Goal: Information Seeking & Learning: Learn about a topic

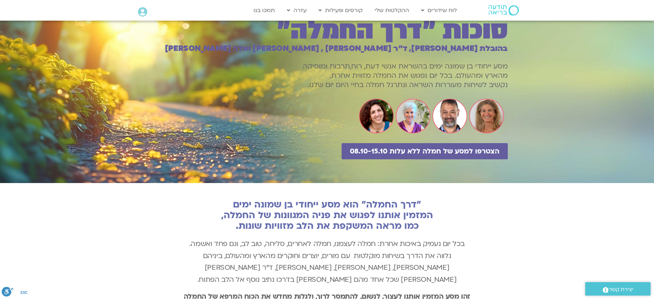
scroll to position [50, 0]
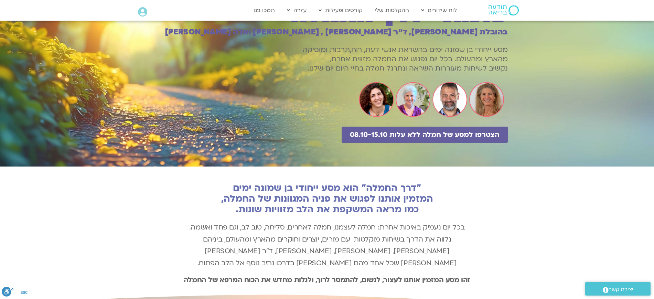
drag, startPoint x: 506, startPoint y: 76, endPoint x: 505, endPoint y: 100, distance: 24.8
click at [505, 100] on div at bounding box center [327, 68] width 654 height 195
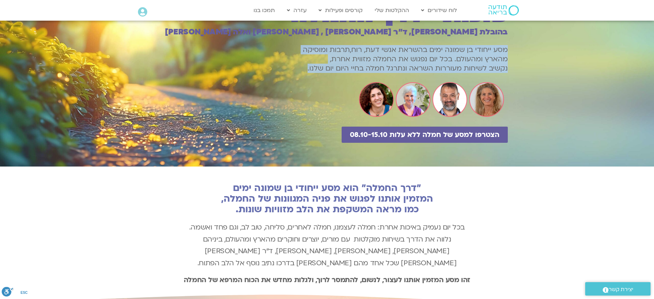
drag, startPoint x: 292, startPoint y: 99, endPoint x: 495, endPoint y: 76, distance: 204.9
click at [495, 73] on p "מסע ייחודי בן שמונה ימים בהשראת אנשי דעת, רוח,תרבות ומוסיקה מהארץ ומהעולם. בכל …" at bounding box center [327, 59] width 361 height 28
copy p "מסע ייחודי בן שמונה ימים בהשראת אנשי דעת, רוח,תרבות ומוסיקה מהארץ ומהעולם. בכל …"
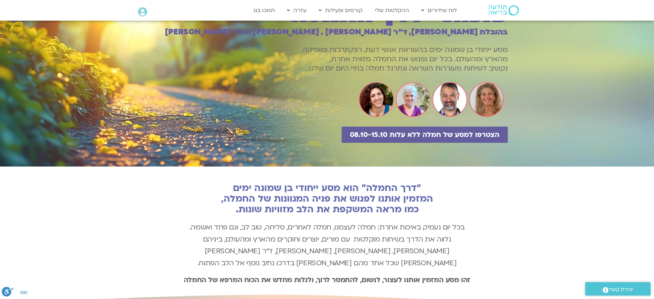
drag, startPoint x: 426, startPoint y: 47, endPoint x: 454, endPoint y: 54, distance: 29.0
click at [426, 26] on h1 "סוכות ״דרך החמלה״" at bounding box center [327, 13] width 361 height 23
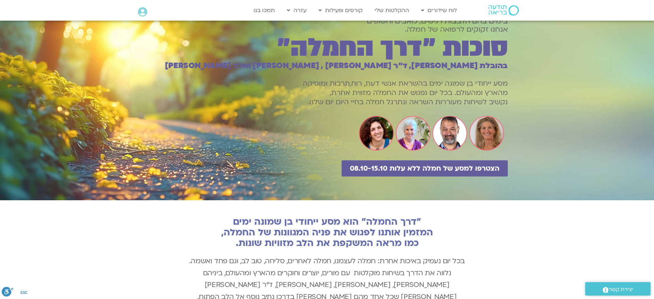
scroll to position [0, 0]
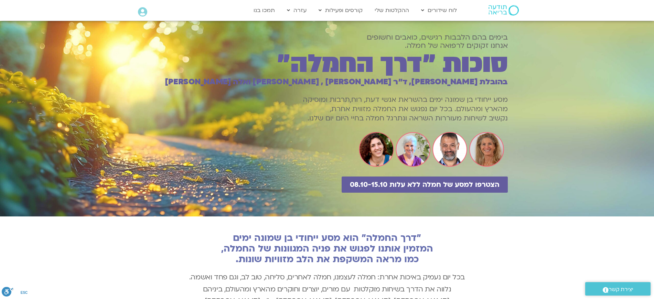
click at [454, 76] on h1 "סוכות ״דרך החמלה״" at bounding box center [327, 63] width 361 height 23
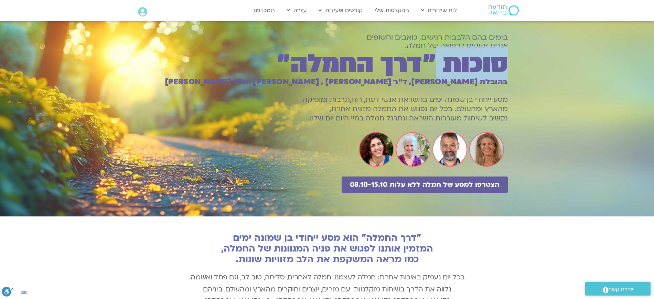
click at [454, 76] on h1 "סוכות ״דרך החמלה״" at bounding box center [327, 63] width 361 height 23
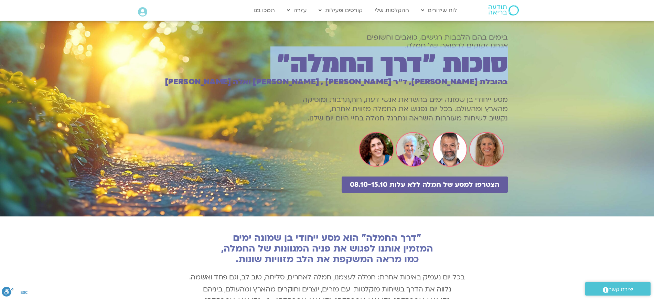
click at [454, 76] on h1 "סוכות ״דרך החמלה״" at bounding box center [327, 63] width 361 height 23
copy div "סוכות ״דרך החמלה״"
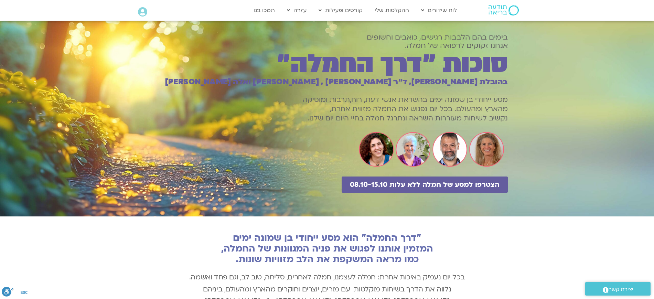
click at [545, 142] on div at bounding box center [327, 118] width 654 height 195
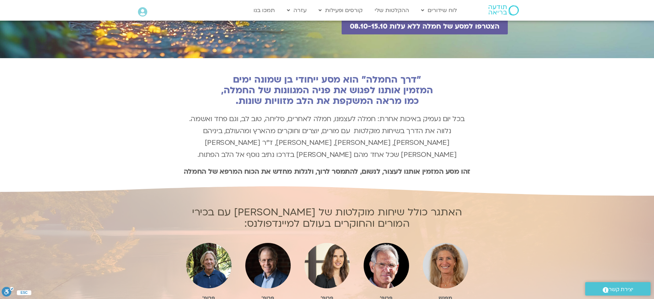
scroll to position [172, 0]
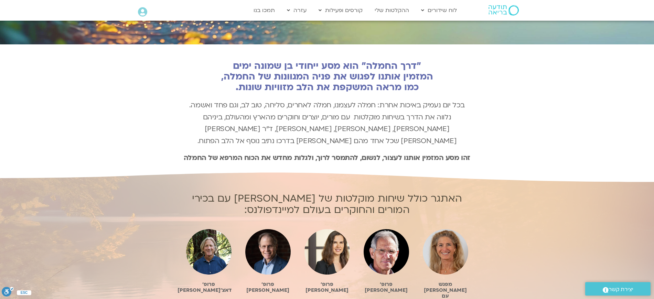
click at [396, 93] on h2 ""דרך החמלה" הוא מסע ייחודי בן שמונה ימים המזמין אותנו לפגוש את פניה המגוונות של…" at bounding box center [327, 77] width 296 height 32
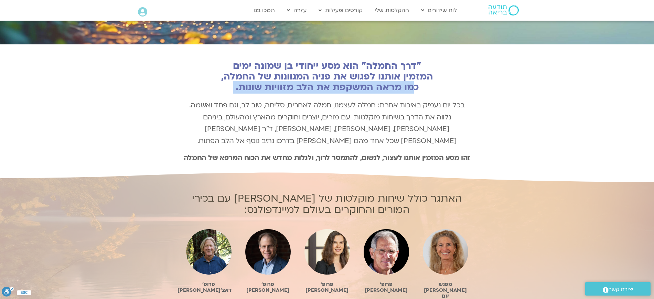
click at [396, 93] on h2 ""דרך החמלה" הוא מסע ייחודי בן שמונה ימים המזמין אותנו לפגוש את פניה המגוונות של…" at bounding box center [327, 77] width 296 height 32
click at [394, 93] on h2 ""דרך החמלה" הוא מסע ייחודי בן שמונה ימים המזמין אותנו לפגוש את פניה המגוונות של…" at bounding box center [327, 77] width 296 height 32
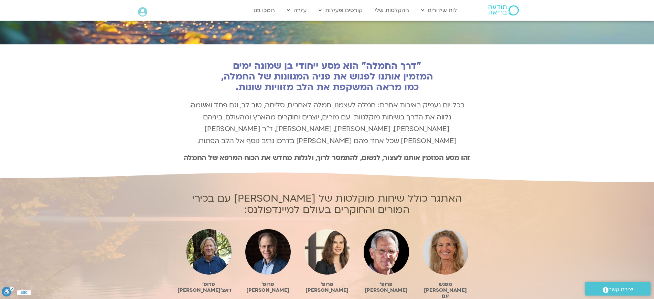
drag, startPoint x: 438, startPoint y: 89, endPoint x: 501, endPoint y: 84, distance: 63.2
click at [501, 84] on div ""דרך החמלה" הוא מסע ייחודי בן שמונה ימים המזמין אותנו לפגוש את פניה המגוונות של…" at bounding box center [327, 108] width 654 height 128
copy h2 ""דרך החמלה" הוא מסע ייחודי בן שמונה ימים המזמין אותנו לפגוש את פניה המגוונות של…"
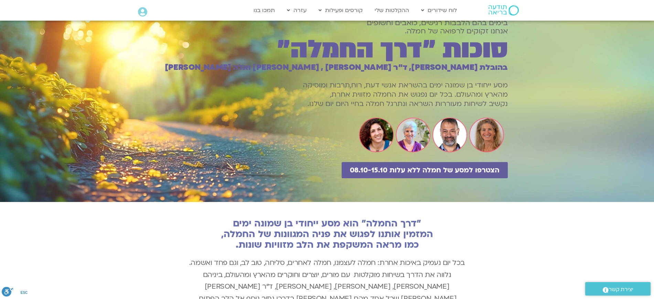
scroll to position [0, 0]
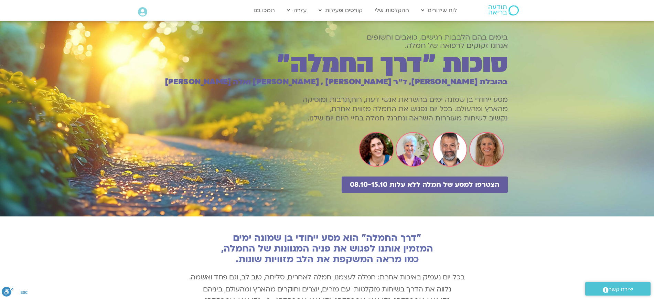
click at [459, 123] on p "מסע ייחודי בן שמונה ימים בהשראת אנשי דעת, רוח,תרבות ומוסיקה מהארץ ומהעולם. בכל …" at bounding box center [327, 109] width 361 height 28
click at [434, 76] on h1 "סוכות ״דרך החמלה״" at bounding box center [327, 63] width 361 height 23
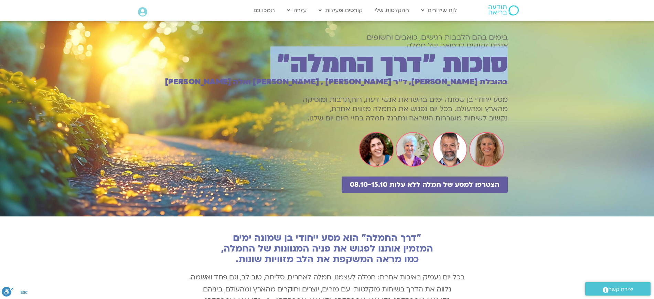
click at [434, 76] on h1 "סוכות ״דרך החמלה״" at bounding box center [327, 63] width 361 height 23
click at [405, 76] on h1 "סוכות ״דרך החמלה״" at bounding box center [327, 63] width 361 height 23
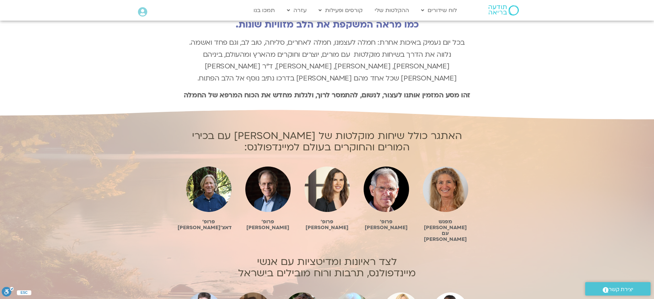
scroll to position [258, 0]
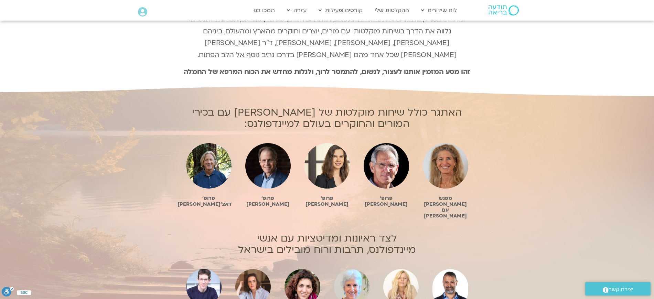
click at [467, 150] on div "מפגש [PERSON_NAME] עם [PERSON_NAME] פרופ׳ [PERSON_NAME] פרופ׳ [PERSON_NAME] פרו…" at bounding box center [327, 180] width 296 height 89
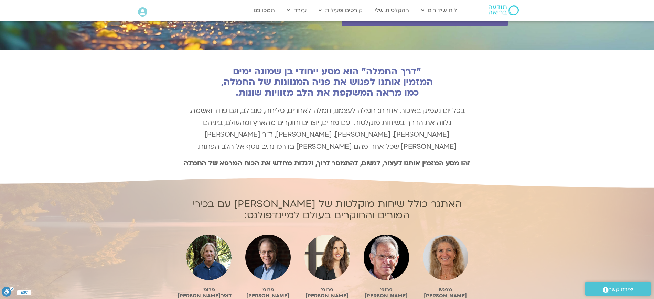
scroll to position [172, 0]
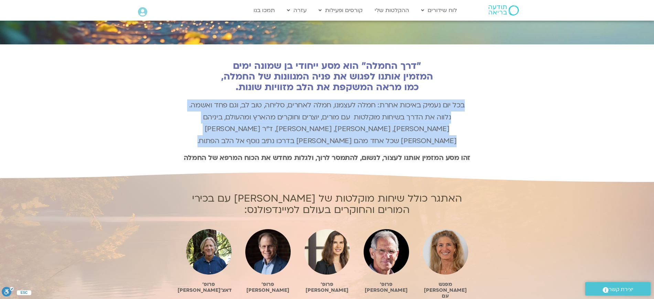
drag, startPoint x: 476, startPoint y: 131, endPoint x: 485, endPoint y: 166, distance: 36.2
click at [485, 166] on div ""דרך החמלה" הוא מסע ייחודי בן שמונה ימים המזמין אותנו לפגוש את פניה המגוונות של…" at bounding box center [327, 108] width 654 height 128
copy div "בכל יום נעמיק באיכות אחרת: חמלה לעצמנו, חמלה לאחרים, סליחה, טוב [PERSON_NAME], …"
click at [486, 137] on div ""דרך החמלה" הוא מסע ייחודי בן שמונה ימים המזמין אותנו לפגוש את פניה המגוונות של…" at bounding box center [327, 108] width 654 height 128
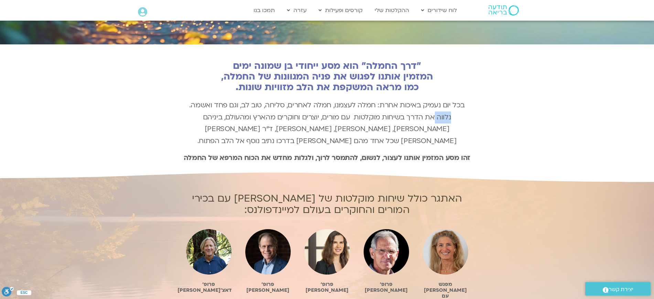
click at [486, 137] on div ""דרך החמלה" הוא מסע ייחודי בן שמונה ימים המזמין אותנו לפגוש את פניה המגוונות של…" at bounding box center [327, 108] width 654 height 128
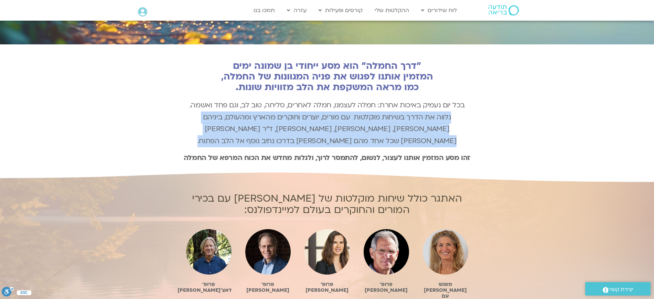
click at [486, 137] on div ""דרך החמלה" הוא מסע ייחודי בן שמונה ימים המזמין אותנו לפגוש את פניה המגוונות של…" at bounding box center [327, 108] width 654 height 128
click at [474, 140] on p "בכל יום נעמיק באיכות אחרת: חמלה לעצמנו, חמלה לאחרים, סליחה, טוב [PERSON_NAME], …" at bounding box center [327, 122] width 296 height 47
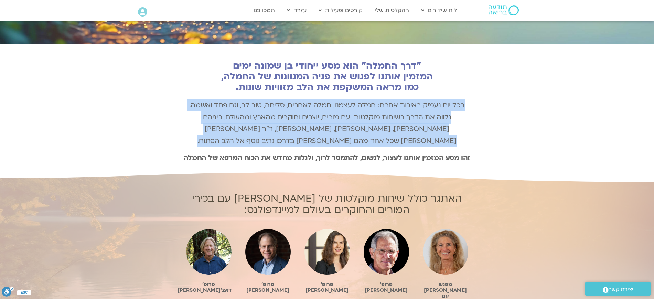
drag, startPoint x: 478, startPoint y: 138, endPoint x: 489, endPoint y: 170, distance: 33.9
click at [489, 170] on div ""דרך החמלה" הוא מסע ייחודי בן שמונה ימים המזמין אותנו לפגוש את פניה המגוונות של…" at bounding box center [327, 108] width 654 height 128
copy div "בכל יום נעמיק באיכות אחרת: חמלה לעצמנו, חמלה לאחרים, סליחה, טוב [PERSON_NAME], …"
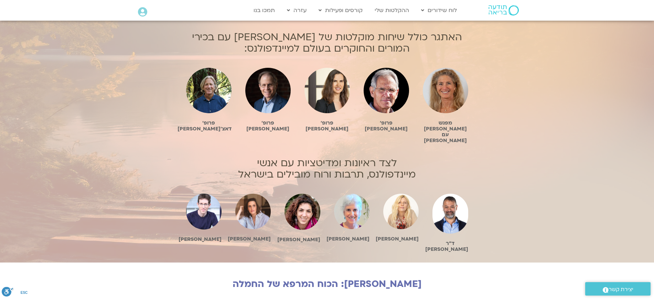
scroll to position [258, 0]
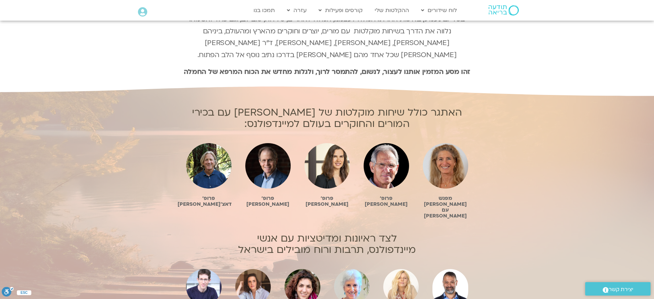
click at [488, 122] on div "האתגר כולל שיחות מוקלטות של [PERSON_NAME] עם בכירי המורים והחוקרים בעולם למיינד…" at bounding box center [327, 211] width 654 height 251
click at [487, 130] on div "האתגר כולל שיחות מוקלטות של [PERSON_NAME] עם בכירי המורים והחוקרים בעולם למיינד…" at bounding box center [327, 211] width 654 height 251
click at [488, 130] on div "האתגר כולל שיחות מוקלטות של [PERSON_NAME] עם בכירי המורים והחוקרים בעולם למיינד…" at bounding box center [327, 211] width 654 height 251
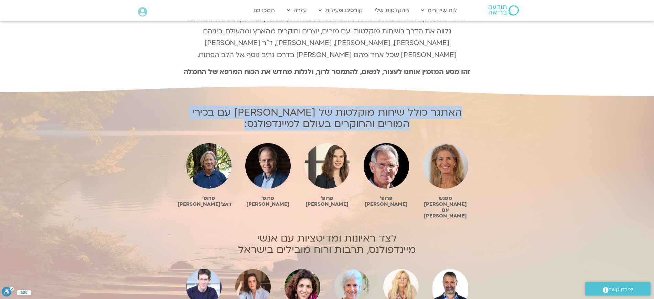
click at [488, 130] on div "האתגר כולל שיחות מוקלטות של [PERSON_NAME] עם בכירי המורים והחוקרים בעולם למיינד…" at bounding box center [327, 211] width 654 height 251
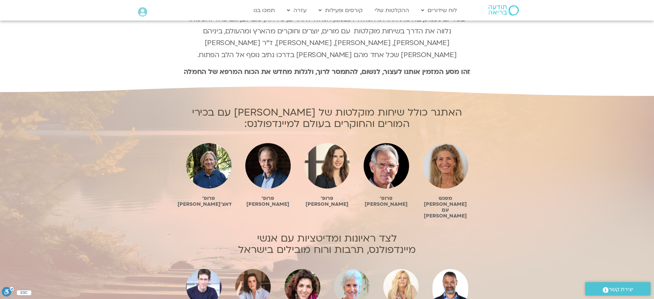
click at [502, 131] on div "האתגר כולל שיחות מוקלטות של [PERSON_NAME] עם בכירי המורים והחוקרים בעולם למיינד…" at bounding box center [327, 211] width 654 height 251
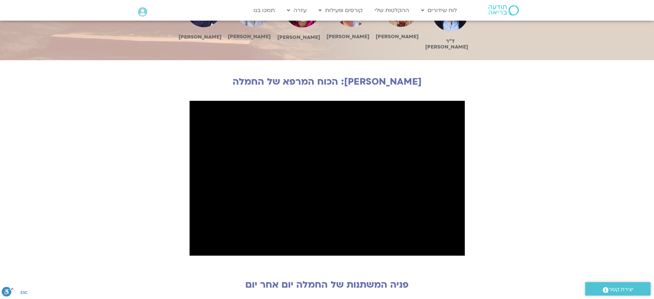
scroll to position [774, 0]
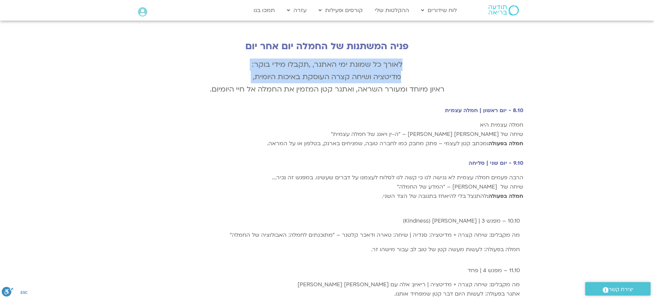
drag, startPoint x: 438, startPoint y: 62, endPoint x: 452, endPoint y: 90, distance: 31.8
click at [452, 90] on p "לאורך כל שמונת ימי האתגר, ,תקבלו מידי בוקר: מדיטציה ושיחה קצרה העוסקת באיכות הי…" at bounding box center [327, 76] width 392 height 37
click at [446, 88] on p "לאורך כל שמונת ימי האתגר, ,תקבלו מידי בוקר: מדיטציה ושיחה קצרה העוסקת באיכות הי…" at bounding box center [327, 76] width 392 height 37
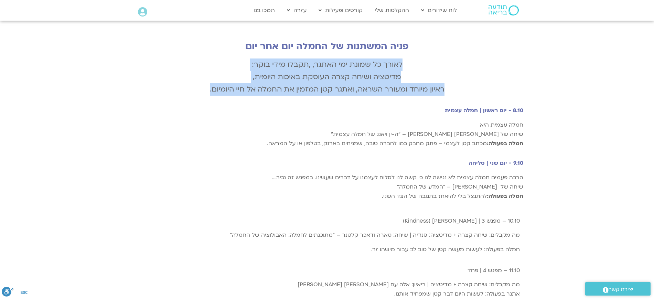
drag, startPoint x: 434, startPoint y: 55, endPoint x: 166, endPoint y: 92, distance: 270.9
click at [166, 92] on div "פניה המשתנות של החמלה יום אחר יום לאורך כל שמונת ימי האתגר, ,תקבלו מידי בוקר: מ…" at bounding box center [327, 103] width 392 height 132
copy p "לאורך כל שמונת ימי האתגר, ,תקבלו מידי בוקר: מדיטציה ושיחה קצרה העוסקת באיכות הי…"
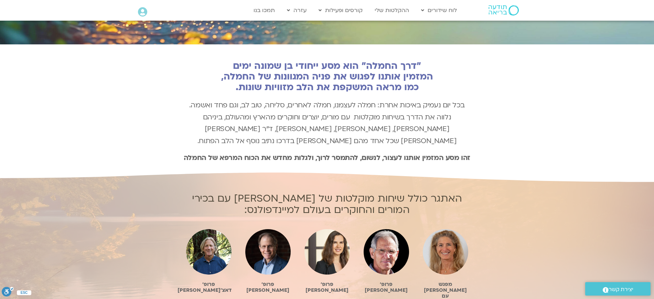
click at [559, 155] on div ""דרך החמלה" הוא מסע ייחודי בן שמונה ימים המזמין אותנו לפגוש את פניה המגוונות של…" at bounding box center [327, 108] width 654 height 128
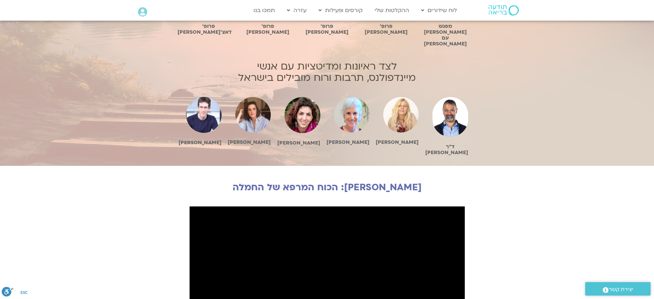
scroll to position [344, 0]
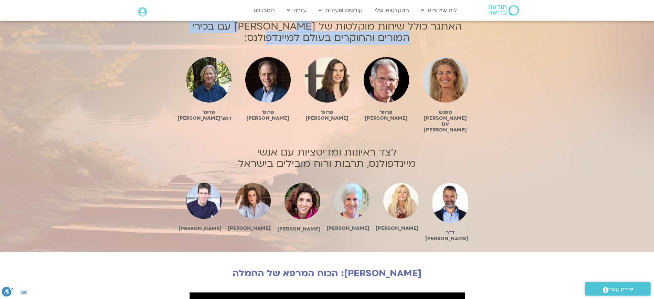
drag, startPoint x: 261, startPoint y: 45, endPoint x: 266, endPoint y: 55, distance: 11.1
click at [266, 43] on h2 "האתגר כולל שיחות מוקלטות של [PERSON_NAME] עם בכירי המורים והחוקרים בעולם למיינד…" at bounding box center [327, 32] width 296 height 23
copy h2 "עם בכירי המורים והחוקרים בעולם למיינדפולנס"
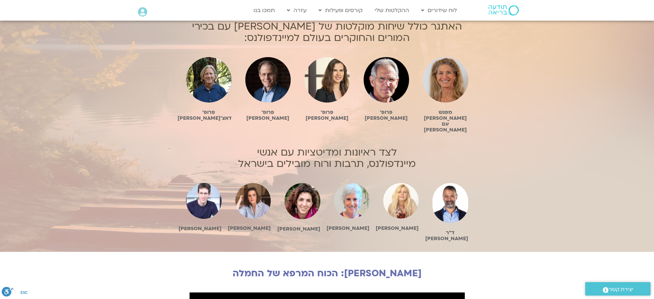
click at [289, 35] on h2 "האתגר כולל שיחות מוקלטות של [PERSON_NAME] עם בכירי המורים והחוקרים בעולם למיינד…" at bounding box center [327, 32] width 296 height 23
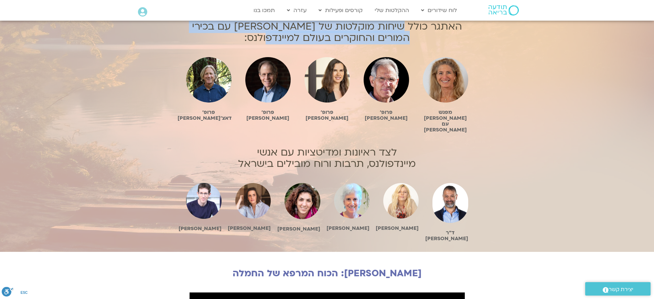
drag, startPoint x: 269, startPoint y: 49, endPoint x: 408, endPoint y: 42, distance: 139.5
click at [408, 42] on h2 "האתגר כולל שיחות מוקלטות של [PERSON_NAME] עם בכירי המורים והחוקרים בעולם למיינד…" at bounding box center [327, 32] width 296 height 23
copy h2 "שיחות מוקלטות של [PERSON_NAME] עם בכירי המורים והחוקרים בעולם למיינדפולנס"
